Goal: Complete application form

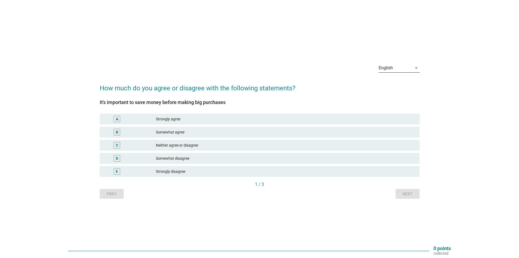
click at [389, 69] on div "English" at bounding box center [386, 67] width 14 height 5
click at [390, 87] on div "Bahasa Melayu" at bounding box center [399, 85] width 32 height 7
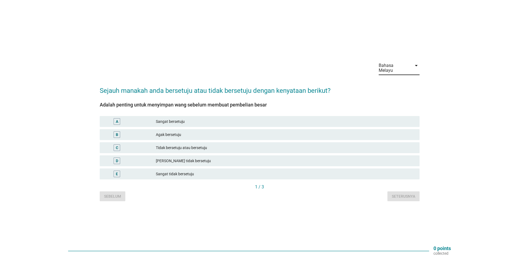
click at [150, 118] on div "A" at bounding box center [130, 121] width 52 height 7
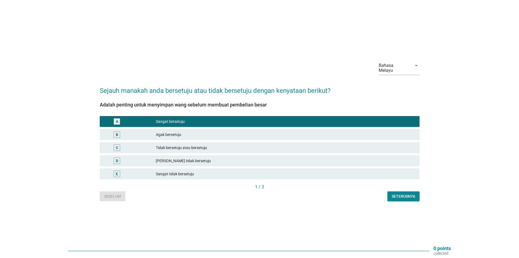
click at [409, 196] on div "Seterusnya" at bounding box center [403, 196] width 23 height 6
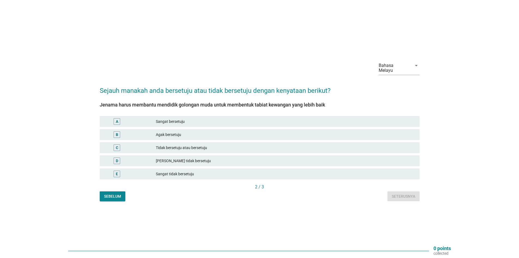
click at [194, 119] on div "Sangat bersetuju" at bounding box center [285, 121] width 259 height 7
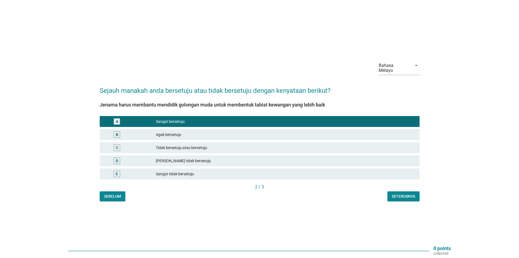
click at [392, 193] on div "Seterusnya" at bounding box center [403, 196] width 23 height 6
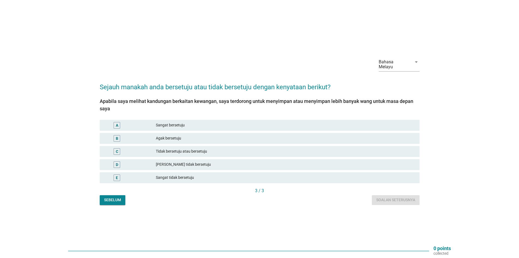
click at [216, 124] on div "Sangat bersetuju" at bounding box center [285, 125] width 259 height 7
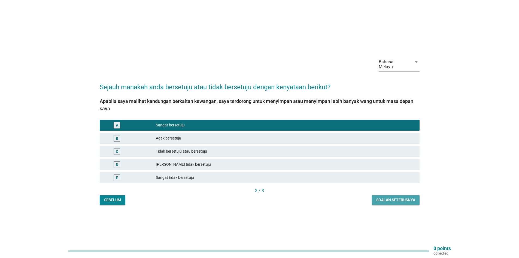
click at [405, 199] on div "Soalan seterusnya" at bounding box center [395, 200] width 39 height 6
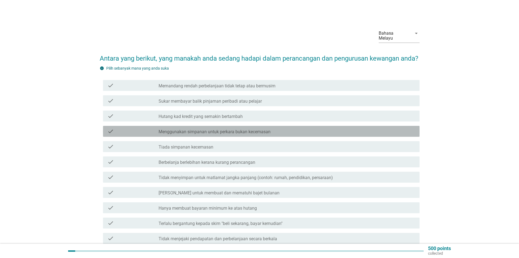
click at [235, 134] on label "Menggunakan simpanan untuk perkara bukan kecemasan" at bounding box center [215, 131] width 112 height 5
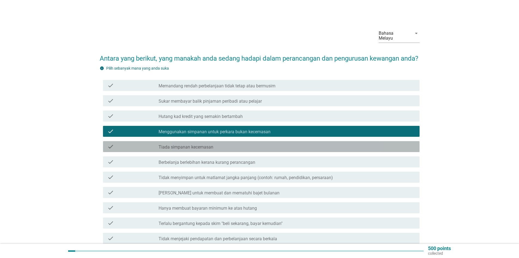
click at [226, 150] on div "check_box_outline_blank Tiada simpanan kecemasan" at bounding box center [287, 146] width 257 height 7
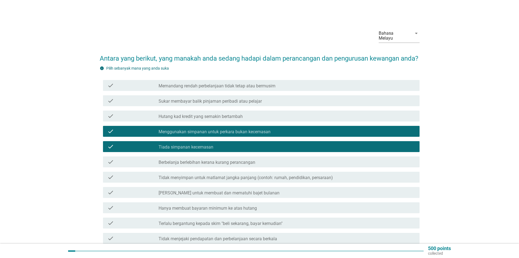
click at [254, 165] on label "Berbelanja berlebihan kerana kurang perancangan" at bounding box center [207, 161] width 97 height 5
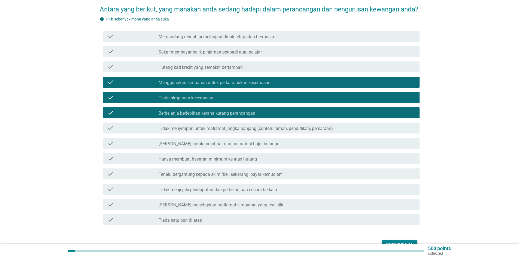
scroll to position [55, 0]
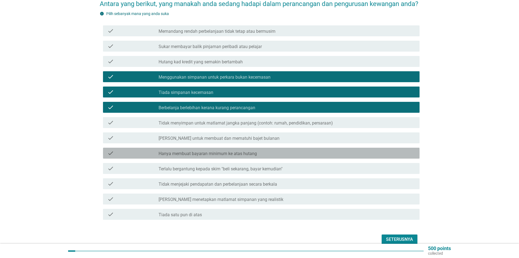
click at [216, 156] on label "Hanya membuat bayaran minimum ke atas hutang" at bounding box center [208, 153] width 98 height 5
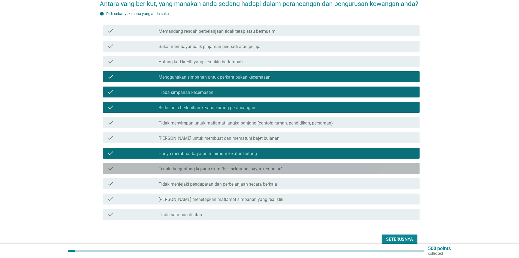
click at [231, 171] on label "Terlalu bergantung kepada skim "beli sekarang, bayar kemudian"" at bounding box center [221, 168] width 124 height 5
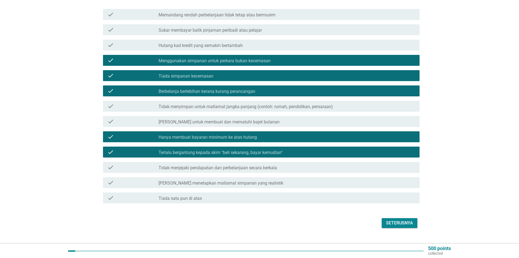
scroll to position [86, 0]
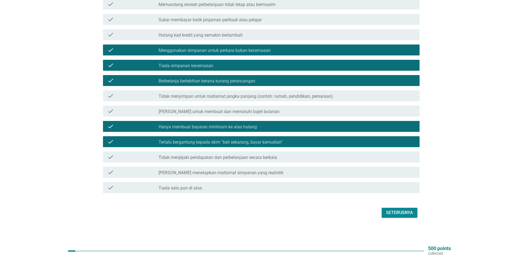
click at [388, 210] on div "Seterusnya" at bounding box center [399, 212] width 27 height 7
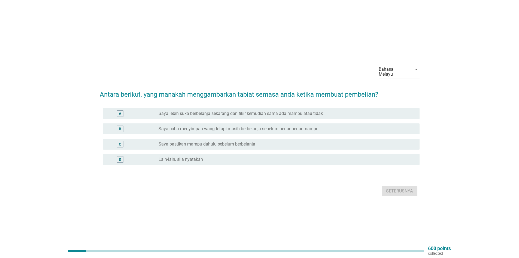
click at [204, 128] on label "Saya cuba menyimpan wang tetapi masih berbelanja sebelum benar-benar mampu" at bounding box center [239, 128] width 160 height 5
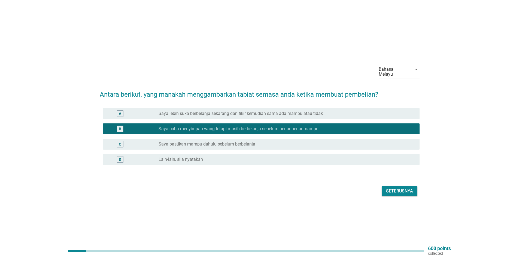
click at [401, 190] on div "Seterusnya" at bounding box center [399, 190] width 27 height 7
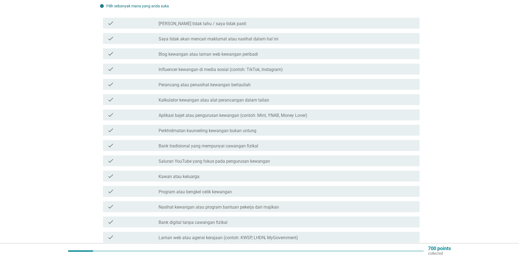
scroll to position [82, 0]
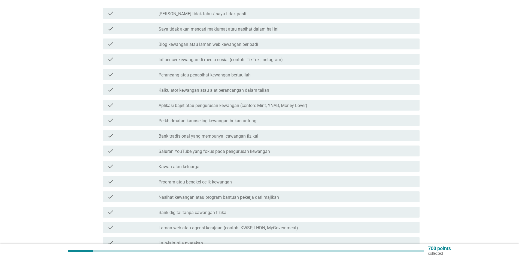
click at [193, 164] on label "Kawan atau keluarga" at bounding box center [179, 166] width 41 height 5
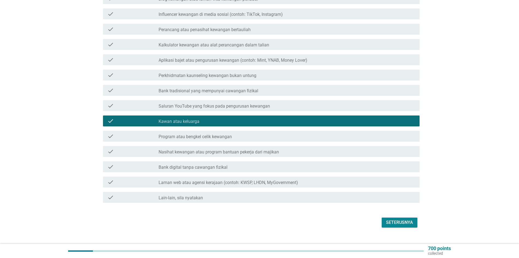
scroll to position [132, 0]
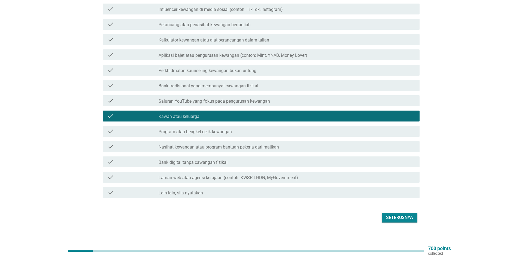
click at [393, 214] on div "Seterusnya" at bounding box center [399, 217] width 27 height 7
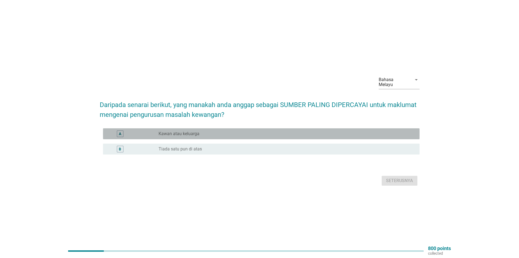
click at [219, 135] on div "A radio_button_unchecked Kawan atau keluarga" at bounding box center [261, 133] width 317 height 11
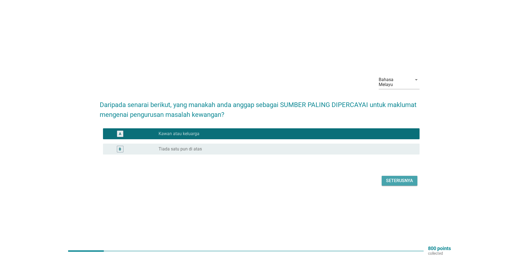
click at [397, 178] on div "Seterusnya" at bounding box center [399, 180] width 27 height 7
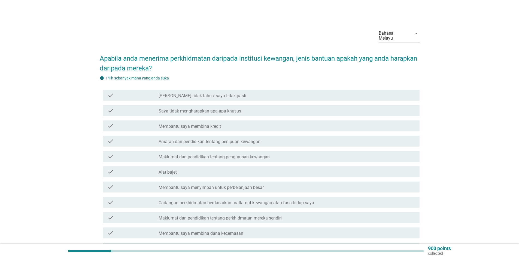
click at [209, 155] on div "check check_box_outline_blank Maklumat dan pendidikan tentang pengurusan kewang…" at bounding box center [261, 156] width 317 height 11
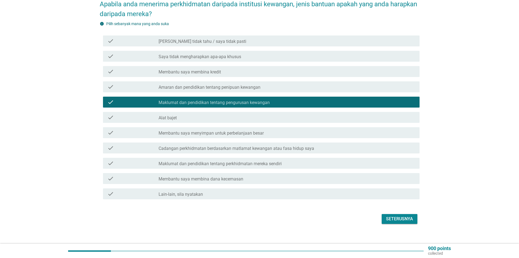
scroll to position [55, 0]
click at [202, 131] on div "check check_box_outline_blank Membantu saya menyimpan untuk perbelanjaan besar" at bounding box center [261, 132] width 317 height 11
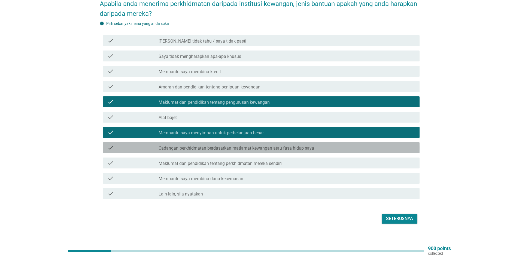
click at [221, 145] on label "Cadangan perkhidmatan berdasarkan matlamat kewangan atau fasa hidup saya" at bounding box center [237, 147] width 156 height 5
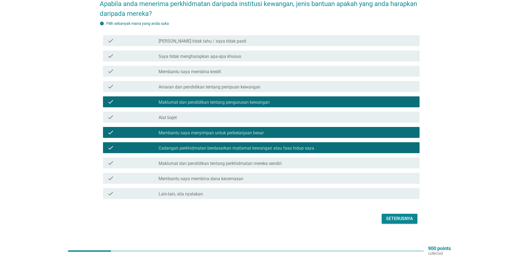
click at [222, 176] on label "Membantu saya membina dana kecemasan" at bounding box center [201, 178] width 85 height 5
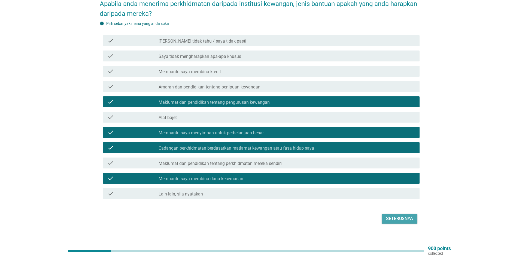
click at [390, 215] on div "Seterusnya" at bounding box center [399, 218] width 27 height 7
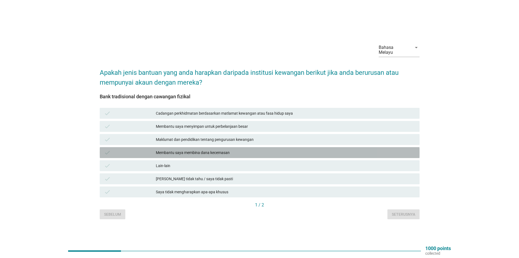
click at [192, 147] on div "check Membantu saya membina dana kecemasan" at bounding box center [260, 152] width 320 height 11
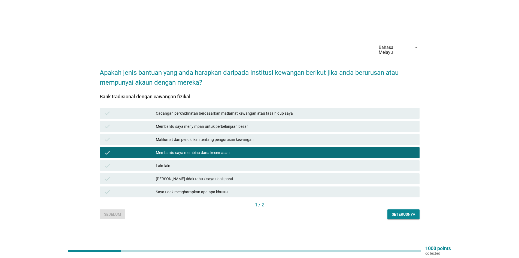
click at [402, 211] on div "Seterusnya" at bounding box center [403, 214] width 23 height 6
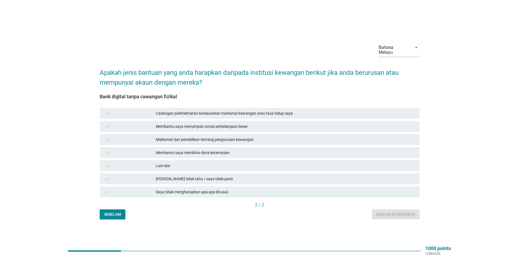
click at [228, 155] on div "check Membantu saya membina dana kecemasan" at bounding box center [260, 152] width 320 height 11
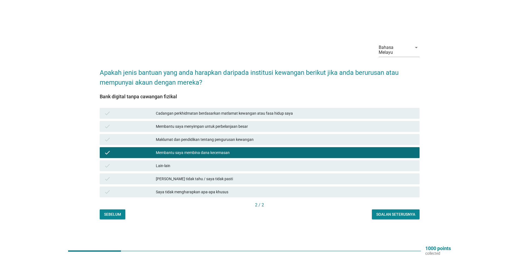
click at [393, 211] on div "Soalan seterusnya" at bounding box center [395, 214] width 39 height 6
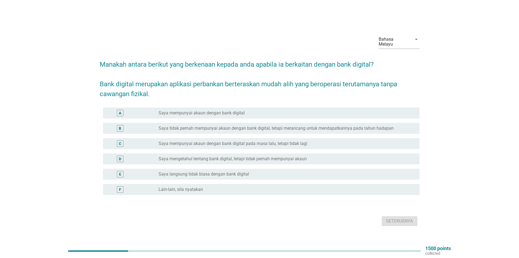
click at [223, 110] on label "Saya mempunyai akaun dengan bank digital" at bounding box center [202, 112] width 86 height 5
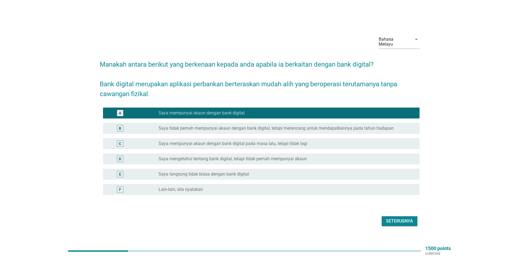
click at [398, 217] on div "Seterusnya" at bounding box center [399, 220] width 27 height 7
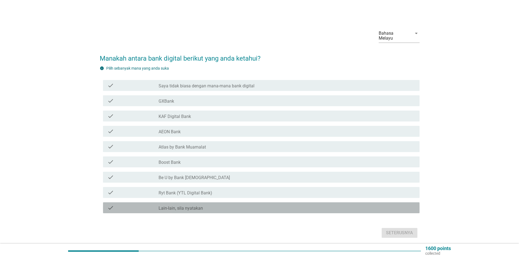
click at [191, 205] on label "Lain-lain, sila nyatakan" at bounding box center [181, 207] width 44 height 5
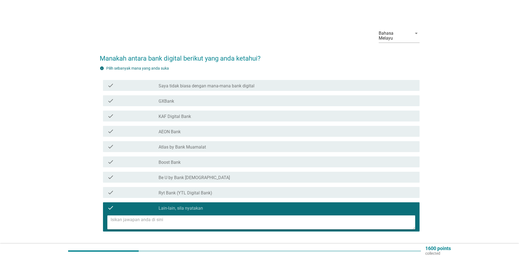
click at [171, 215] on textarea at bounding box center [263, 222] width 305 height 14
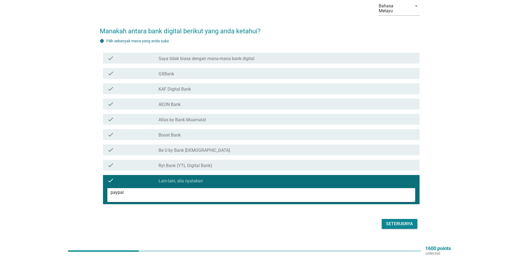
type textarea "paypal"
click at [406, 220] on div "Seterusnya" at bounding box center [399, 223] width 27 height 7
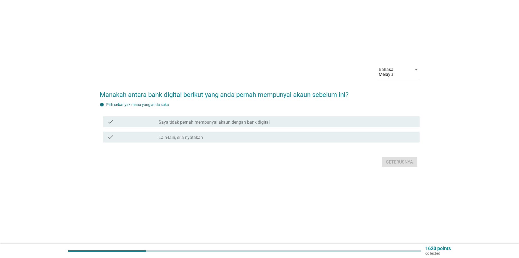
scroll to position [0, 0]
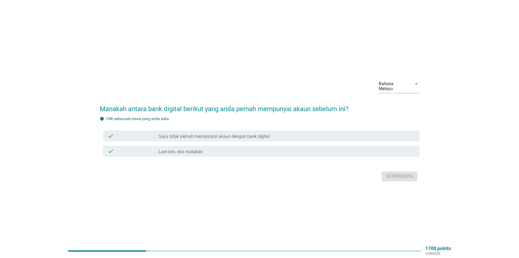
click at [189, 150] on label "Lain-lain, sila nyatakan" at bounding box center [181, 151] width 44 height 5
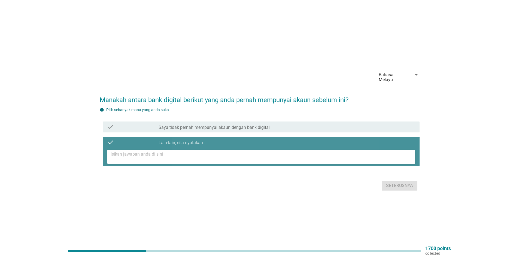
click at [189, 155] on textarea at bounding box center [263, 157] width 305 height 14
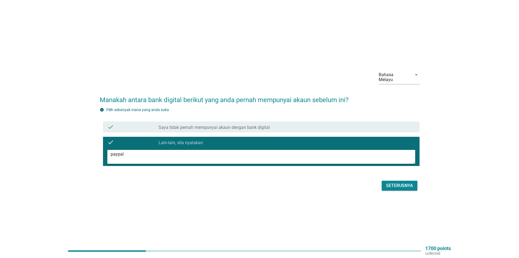
type textarea "paypal"
click at [388, 183] on div "Seterusnya" at bounding box center [399, 185] width 27 height 7
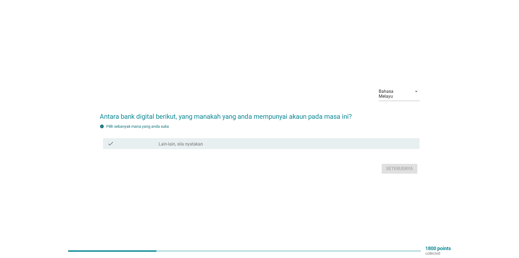
click at [199, 141] on label "Lain-lain, sila nyatakan" at bounding box center [181, 143] width 44 height 5
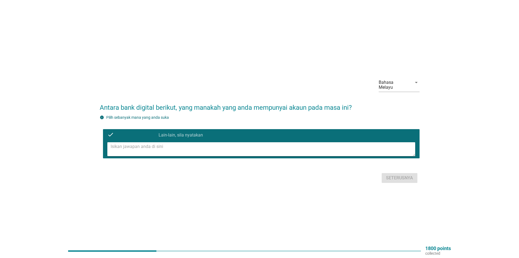
click at [184, 147] on textarea at bounding box center [263, 149] width 305 height 14
type textarea "paypal"
click at [395, 175] on div "Seterusnya" at bounding box center [399, 177] width 27 height 7
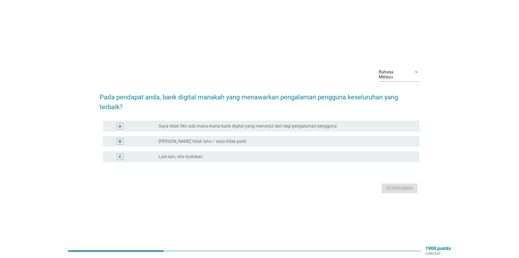
click at [191, 158] on div "C radio_button_unchecked Lain-lain, sila nyatakan" at bounding box center [261, 156] width 317 height 11
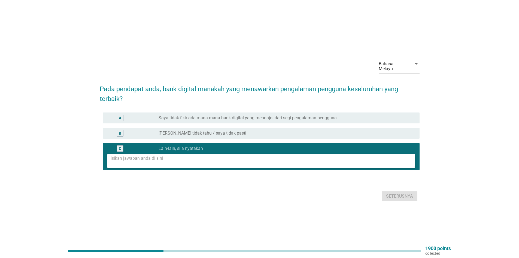
click at [184, 159] on textarea at bounding box center [263, 161] width 305 height 14
type textarea "touch n go e wallet"
click at [386, 193] on div "Seterusnya" at bounding box center [399, 196] width 27 height 7
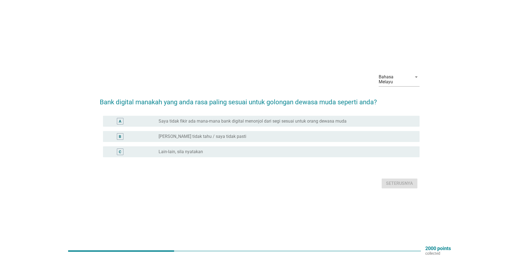
click at [196, 151] on label "Lain-lain, sila nyatakan" at bounding box center [181, 151] width 44 height 5
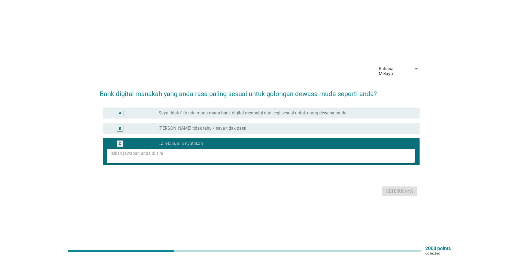
click at [195, 152] on textarea at bounding box center [263, 156] width 305 height 14
type textarea "touch n go e wallet"
click at [398, 188] on div "Seterusnya" at bounding box center [399, 191] width 27 height 7
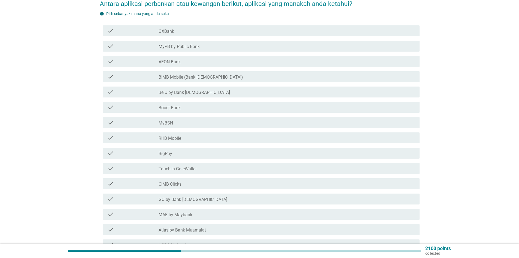
scroll to position [109, 0]
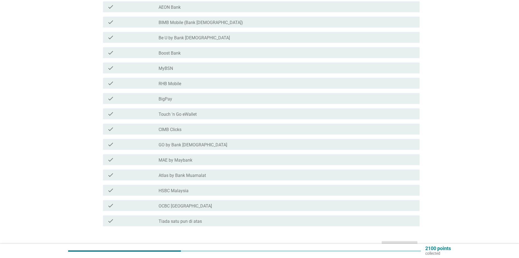
click at [183, 157] on label "MAE by Maybank" at bounding box center [176, 159] width 34 height 5
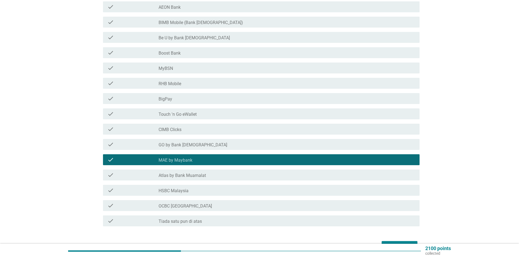
click at [181, 110] on div "check_box_outline_blank Touch 'n Go eWallet" at bounding box center [287, 113] width 257 height 7
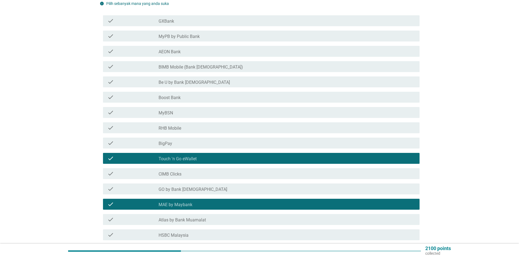
scroll to position [56, 0]
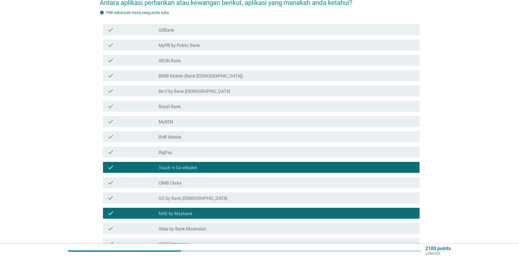
click at [182, 150] on div "check_box_outline_blank BigPay" at bounding box center [287, 152] width 257 height 7
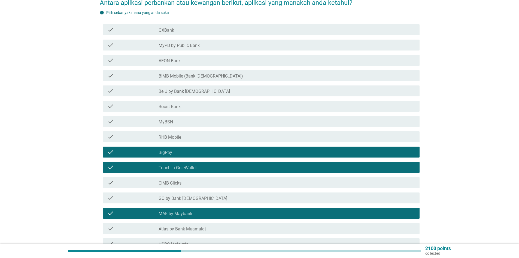
scroll to position [83, 0]
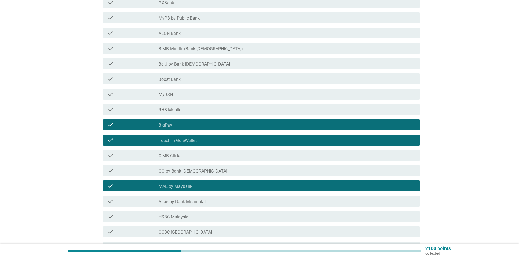
click at [193, 153] on div "check_box_outline_blank CIMB Clicks" at bounding box center [287, 155] width 257 height 7
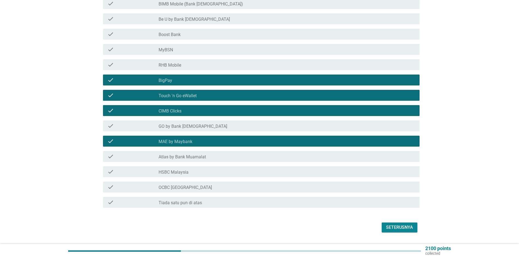
scroll to position [137, 0]
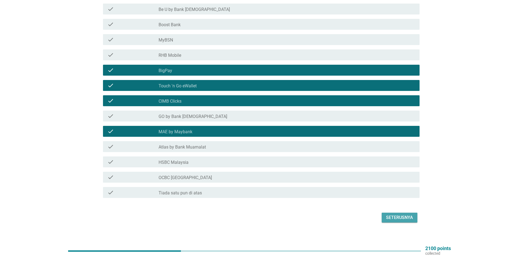
click at [399, 214] on div "Seterusnya" at bounding box center [399, 217] width 27 height 7
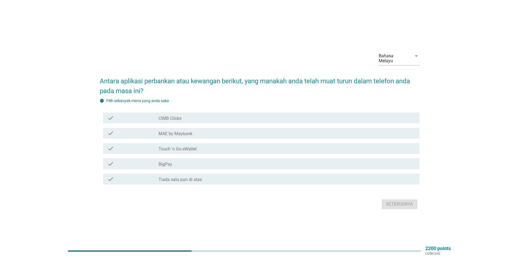
click at [182, 146] on label "Touch 'n Go eWallet" at bounding box center [178, 148] width 38 height 5
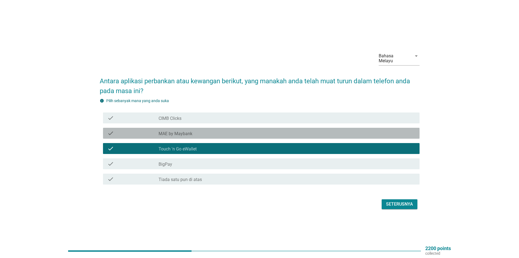
click at [203, 130] on div "check_box_outline_blank MAE by Maybank" at bounding box center [287, 133] width 257 height 7
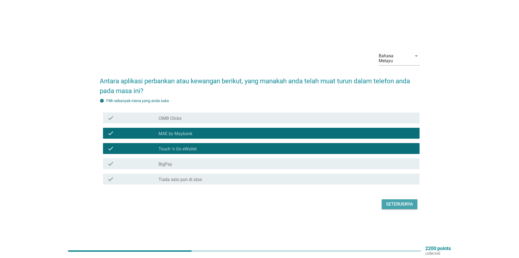
click at [400, 204] on div "Seterusnya" at bounding box center [399, 204] width 27 height 7
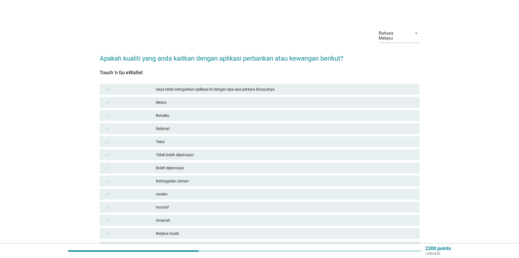
click at [174, 100] on div "Mesra" at bounding box center [285, 102] width 259 height 7
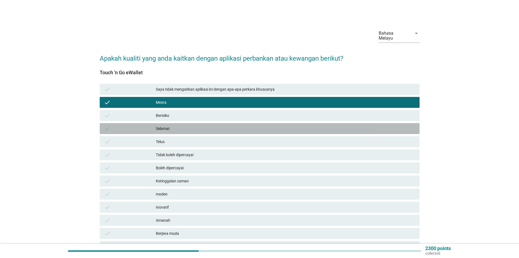
click at [181, 125] on div "Selamat" at bounding box center [285, 128] width 259 height 7
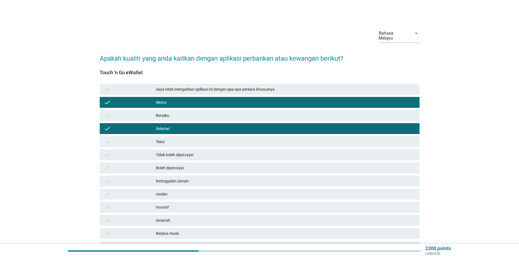
click at [186, 139] on div "Telus" at bounding box center [285, 141] width 259 height 7
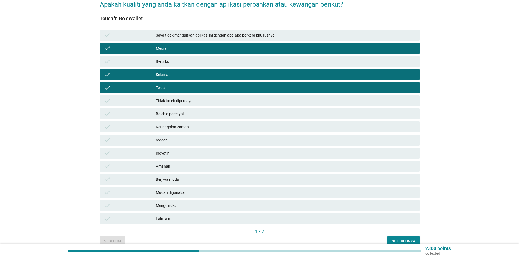
scroll to position [55, 0]
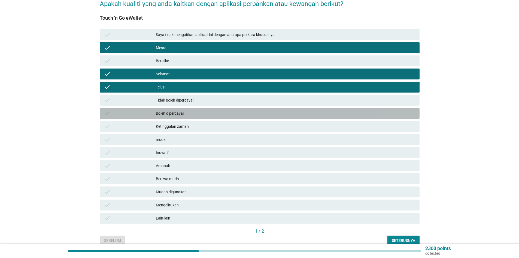
click at [177, 112] on div "check Boleh dipercayai" at bounding box center [260, 113] width 320 height 11
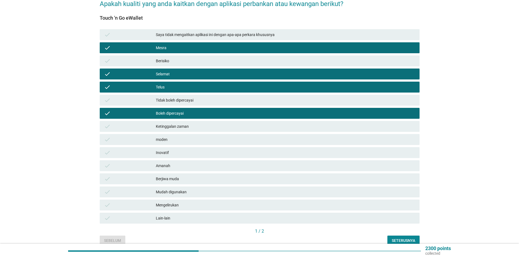
click at [178, 136] on div "moden" at bounding box center [285, 139] width 259 height 7
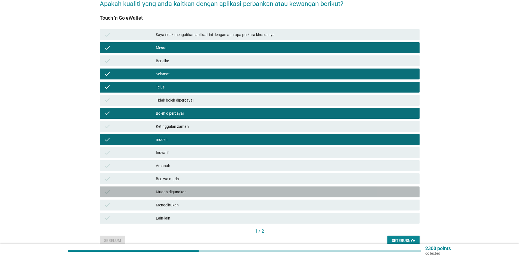
click at [183, 188] on div "Mudah digunakan" at bounding box center [285, 191] width 259 height 7
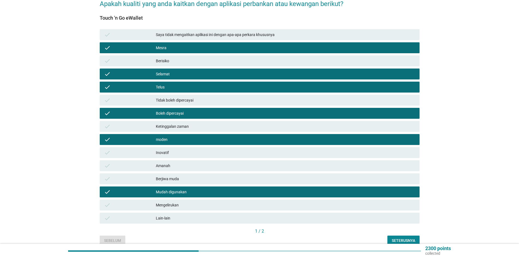
click at [407, 237] on div "Seterusnya" at bounding box center [403, 240] width 23 height 6
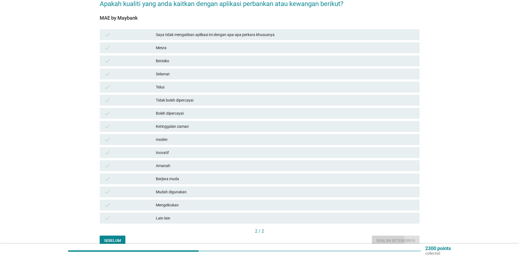
scroll to position [0, 0]
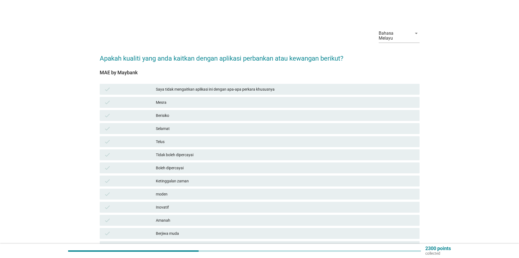
click at [187, 99] on div "Mesra" at bounding box center [285, 102] width 259 height 7
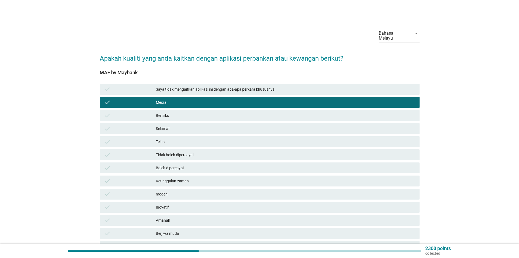
click at [184, 125] on div "Selamat" at bounding box center [285, 128] width 259 height 7
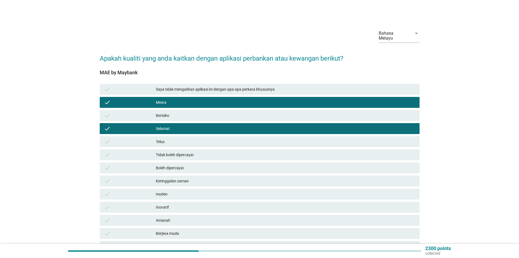
click at [184, 140] on div "check Telus" at bounding box center [260, 141] width 320 height 11
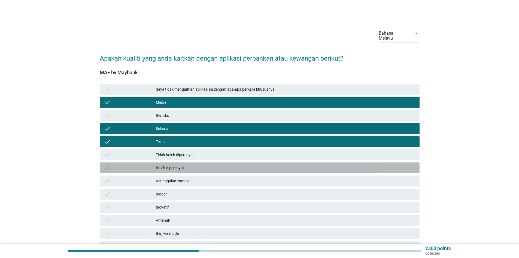
click at [188, 164] on div "Boleh dipercayai" at bounding box center [285, 167] width 259 height 7
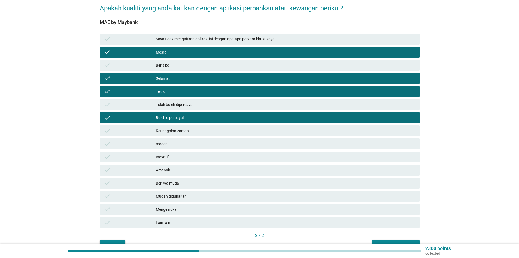
scroll to position [55, 0]
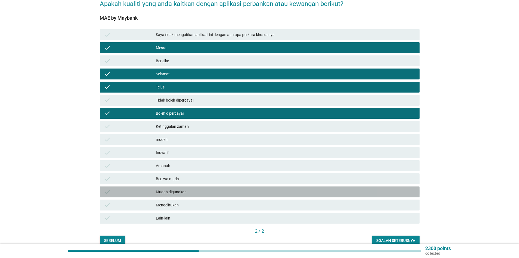
click at [184, 189] on div "Mudah digunakan" at bounding box center [285, 191] width 259 height 7
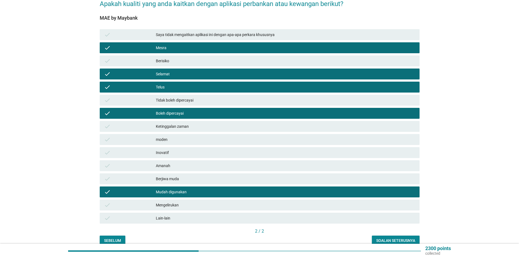
click at [400, 237] on div "Soalan seterusnya" at bounding box center [395, 240] width 39 height 6
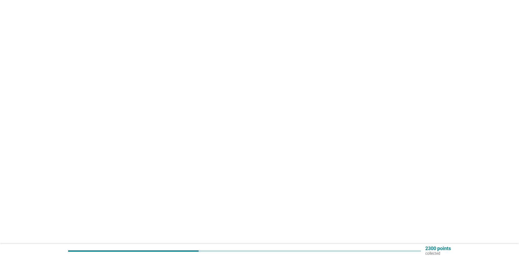
scroll to position [0, 0]
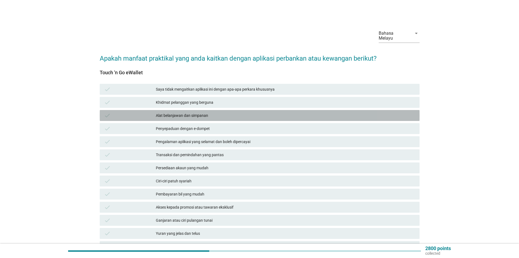
click at [203, 113] on div "Alat belanjawan dan simpanan" at bounding box center [285, 115] width 259 height 7
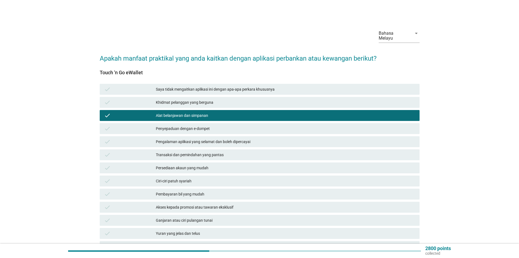
click at [210, 126] on div "Penyepaduan dengan e-dompet" at bounding box center [285, 128] width 259 height 7
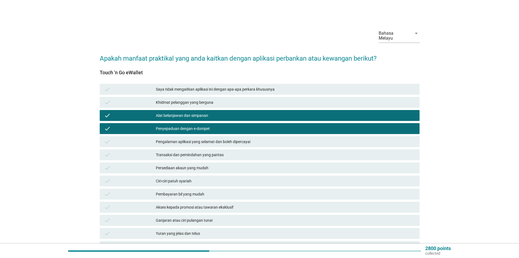
click at [243, 139] on div "Pengalaman aplikasi yang selamat dan boleh dipercayai" at bounding box center [285, 141] width 259 height 7
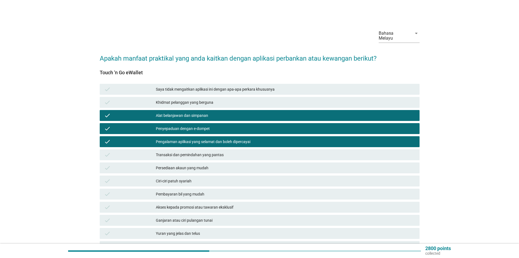
click at [220, 151] on div "Transaksi dan pemindahan yang pantas" at bounding box center [285, 154] width 259 height 7
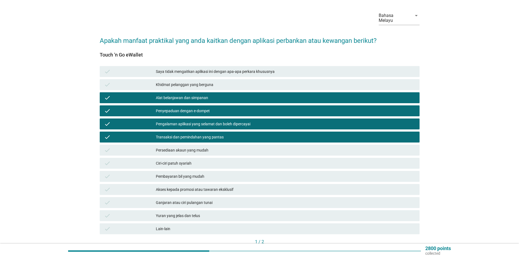
scroll to position [27, 0]
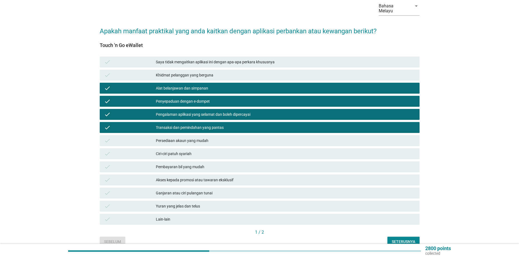
click at [191, 189] on div "Ganjaran atau ciri pulangan tunai" at bounding box center [285, 192] width 259 height 7
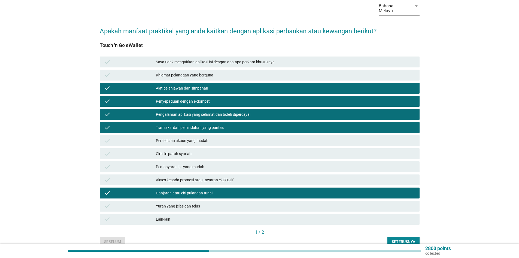
click at [397, 239] on div "Seterusnya" at bounding box center [403, 241] width 23 height 6
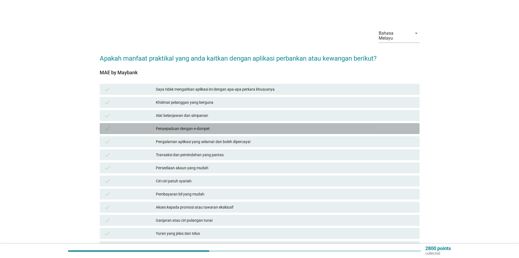
click at [188, 125] on div "Penyepaduan dengan e-dompet" at bounding box center [285, 128] width 259 height 7
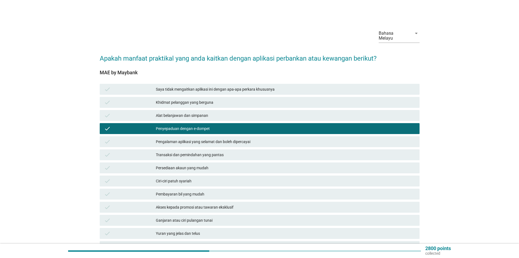
click at [193, 138] on div "Pengalaman aplikasi yang selamat dan boleh dipercayai" at bounding box center [285, 141] width 259 height 7
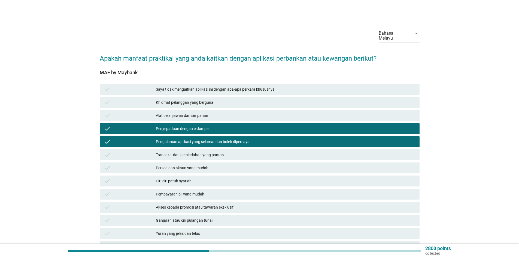
click at [197, 151] on div "Transaksi dan pemindahan yang pantas" at bounding box center [285, 154] width 259 height 7
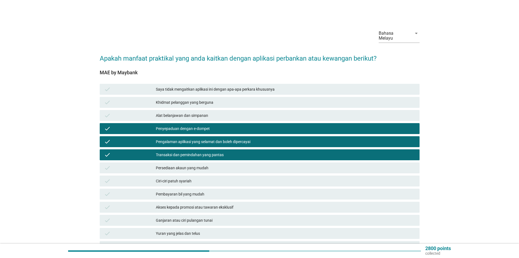
click at [190, 190] on div "Pembayaran bil yang mudah" at bounding box center [285, 193] width 259 height 7
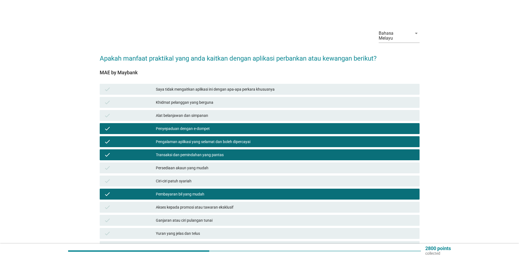
scroll to position [50, 0]
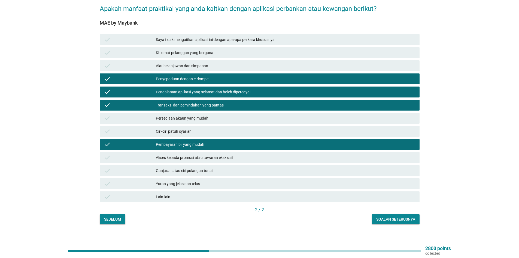
click at [396, 216] on div "Soalan seterusnya" at bounding box center [395, 219] width 39 height 6
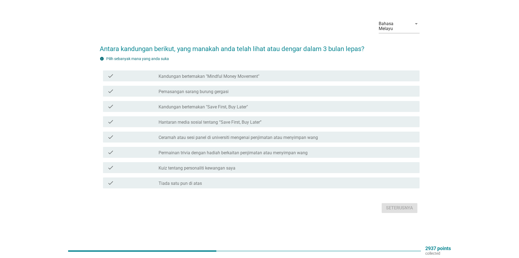
scroll to position [0, 0]
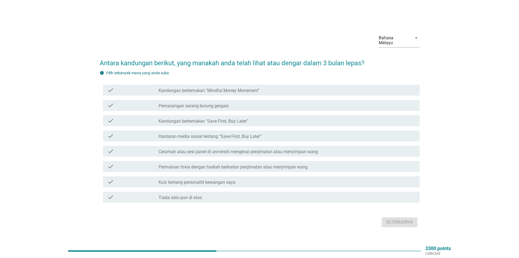
click at [177, 195] on label "Tiada satu pun di atas" at bounding box center [180, 197] width 43 height 5
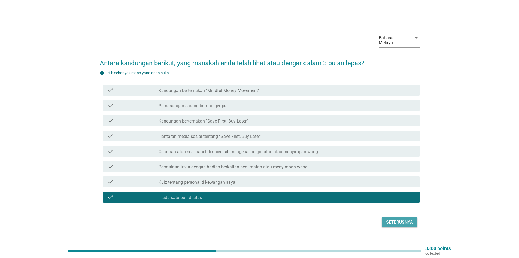
click at [399, 219] on div "Seterusnya" at bounding box center [399, 222] width 27 height 7
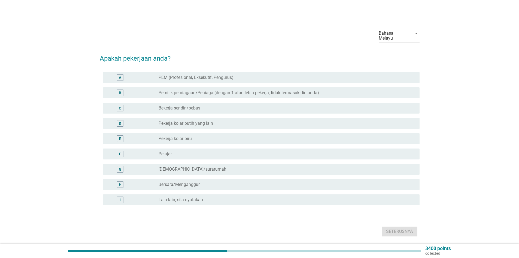
click at [196, 120] on label "Pekerja kolar putih yang lain" at bounding box center [186, 122] width 55 height 5
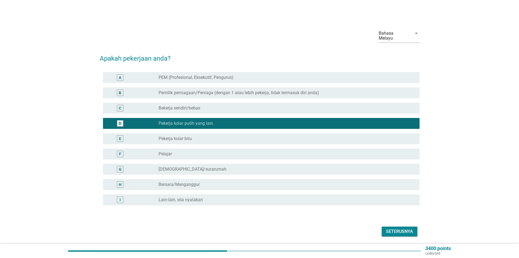
click at [407, 228] on div "Seterusnya" at bounding box center [399, 231] width 27 height 7
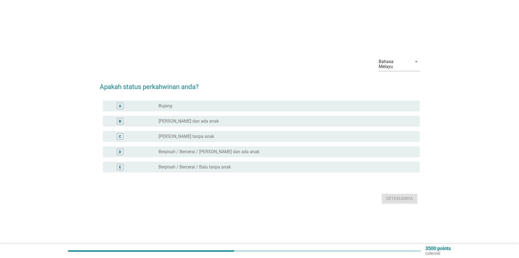
click at [190, 119] on label "[PERSON_NAME] dan ada anak" at bounding box center [189, 120] width 60 height 5
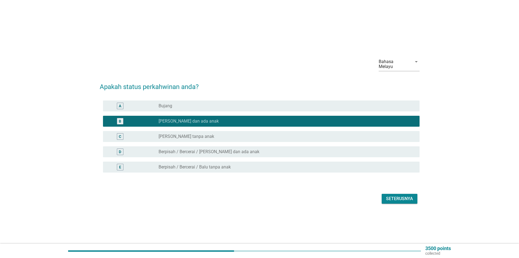
click at [395, 198] on div "Seterusnya" at bounding box center [399, 198] width 27 height 7
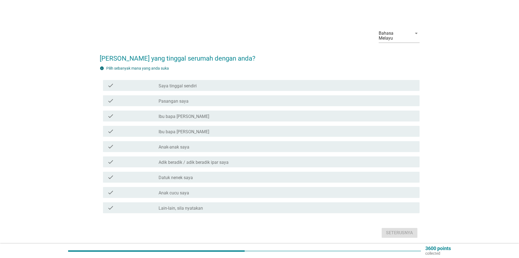
click at [176, 99] on label "Pasangan saya" at bounding box center [174, 100] width 30 height 5
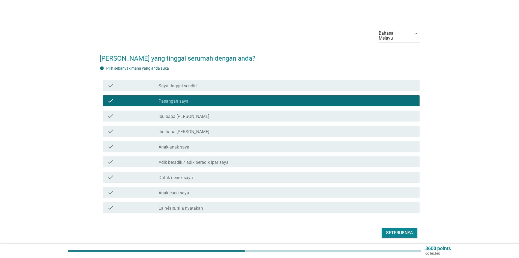
click at [183, 143] on div "check_box_outline_blank Anak-anak saya" at bounding box center [287, 146] width 257 height 7
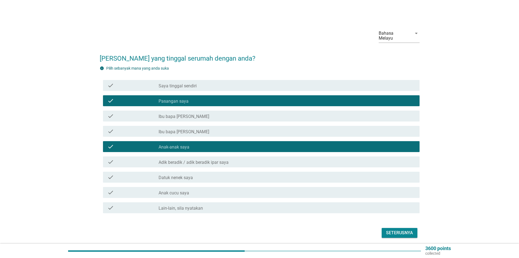
click at [191, 128] on div "check_box_outline_blank Ibu bapa [PERSON_NAME]" at bounding box center [287, 131] width 257 height 7
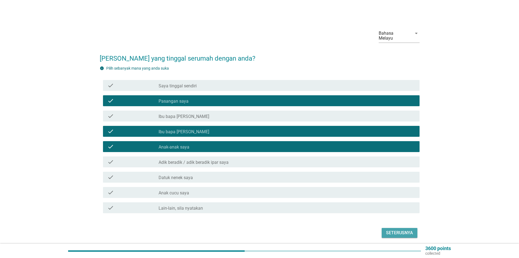
click at [390, 229] on div "Seterusnya" at bounding box center [399, 232] width 27 height 7
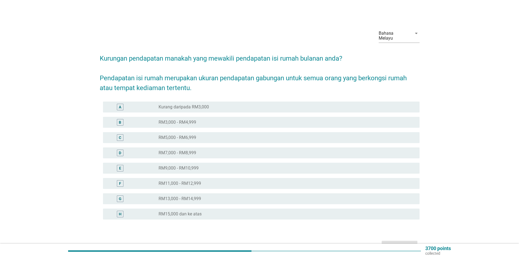
click at [182, 211] on label "RM15,000 dan ke atas" at bounding box center [180, 213] width 43 height 5
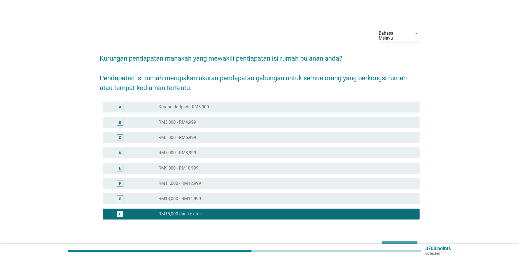
click at [402, 242] on div "Seterusnya" at bounding box center [399, 245] width 27 height 7
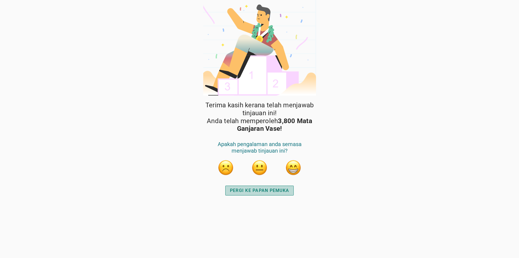
click at [258, 190] on div "PERGI KE PAPAN PEMUKA" at bounding box center [259, 190] width 59 height 7
